Goal: Task Accomplishment & Management: Manage account settings

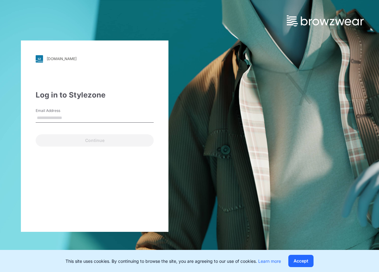
click at [39, 117] on input "Email Address" at bounding box center [95, 118] width 118 height 9
type input "**********"
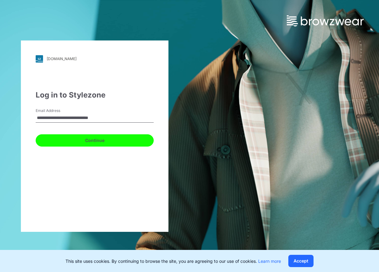
click at [77, 142] on button "Continue" at bounding box center [95, 141] width 118 height 12
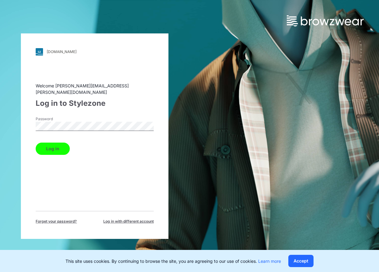
click at [57, 145] on button "Log in" at bounding box center [53, 149] width 34 height 12
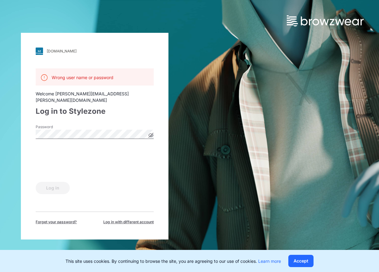
click at [151, 135] on icon at bounding box center [151, 136] width 2 height 2
click at [56, 184] on button "Log in" at bounding box center [53, 188] width 34 height 12
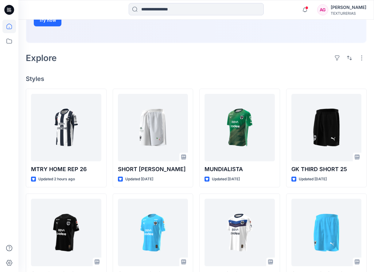
scroll to position [123, 0]
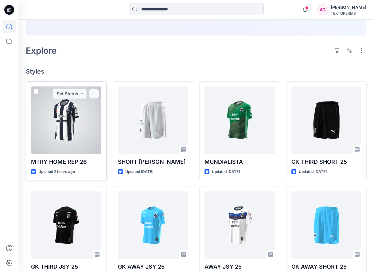
click at [95, 92] on button "button" at bounding box center [94, 94] width 10 height 10
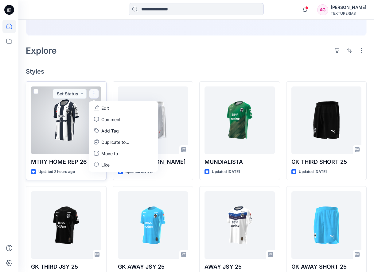
click at [113, 109] on button "Edit" at bounding box center [123, 108] width 66 height 11
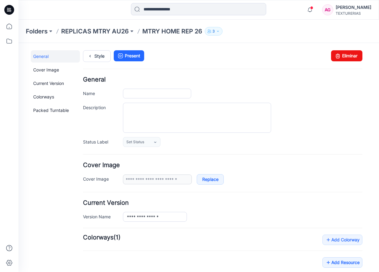
type input "**********"
click at [218, 30] on icon "button" at bounding box center [218, 31] width 4 height 4
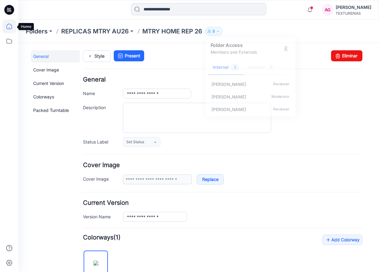
click at [8, 27] on icon at bounding box center [9, 27] width 14 height 14
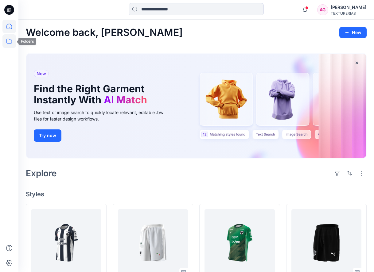
click at [14, 43] on icon at bounding box center [9, 41] width 14 height 14
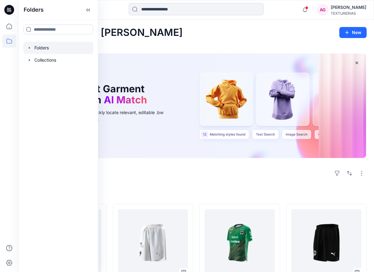
click at [53, 50] on div at bounding box center [58, 48] width 70 height 12
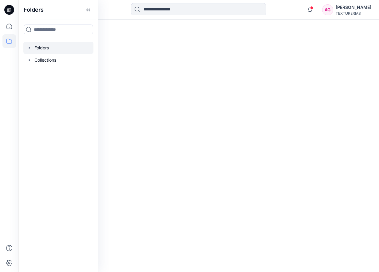
click at [53, 50] on div at bounding box center [58, 48] width 70 height 12
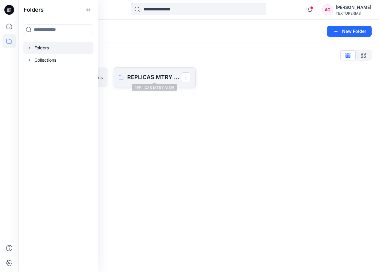
click at [149, 80] on p "REPLICAS MTRY AU26" at bounding box center [153, 77] width 53 height 9
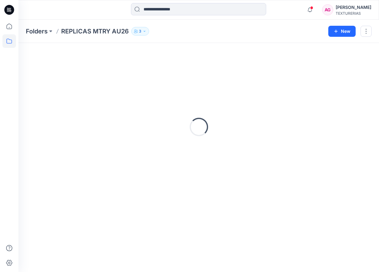
click at [149, 80] on div "Loading..." at bounding box center [199, 127] width 346 height 154
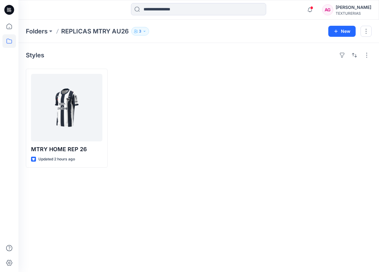
click at [143, 31] on icon "button" at bounding box center [145, 31] width 4 height 4
drag, startPoint x: 182, startPoint y: 71, endPoint x: 147, endPoint y: 146, distance: 82.9
click at [147, 146] on div at bounding box center [155, 118] width 82 height 99
click at [53, 29] on button at bounding box center [51, 31] width 6 height 9
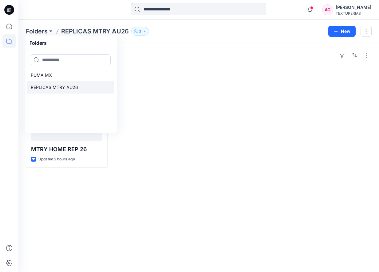
click at [60, 82] on link "REPLICAS MTRY AU26" at bounding box center [70, 87] width 87 height 12
drag, startPoint x: 62, startPoint y: 84, endPoint x: 185, endPoint y: 93, distance: 123.5
click at [185, 93] on div at bounding box center [155, 118] width 82 height 99
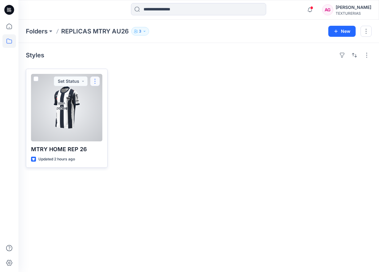
click at [96, 81] on button "button" at bounding box center [95, 81] width 10 height 10
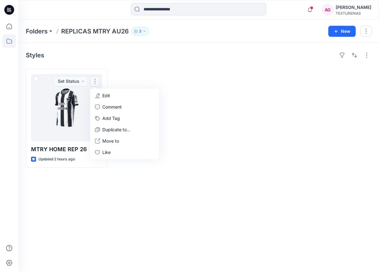
click at [257, 115] on div at bounding box center [243, 118] width 82 height 99
